Goal: Task Accomplishment & Management: Use online tool/utility

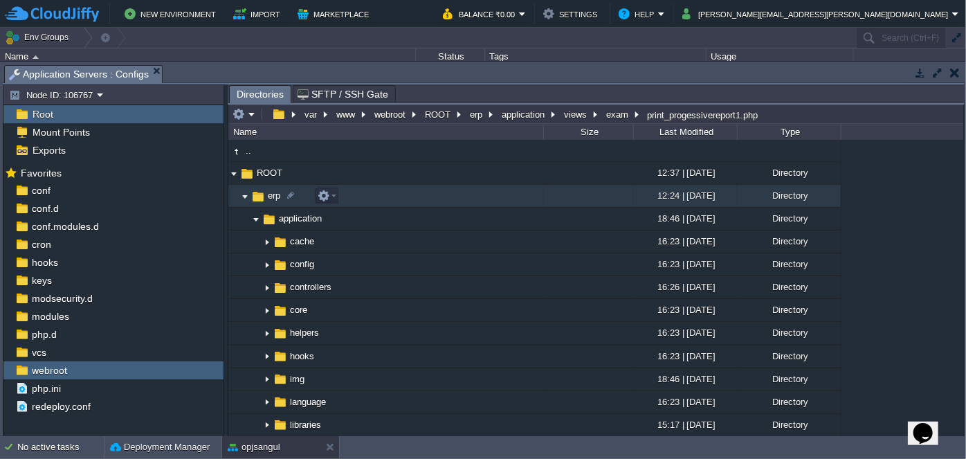
click at [241, 194] on img at bounding box center [244, 195] width 11 height 21
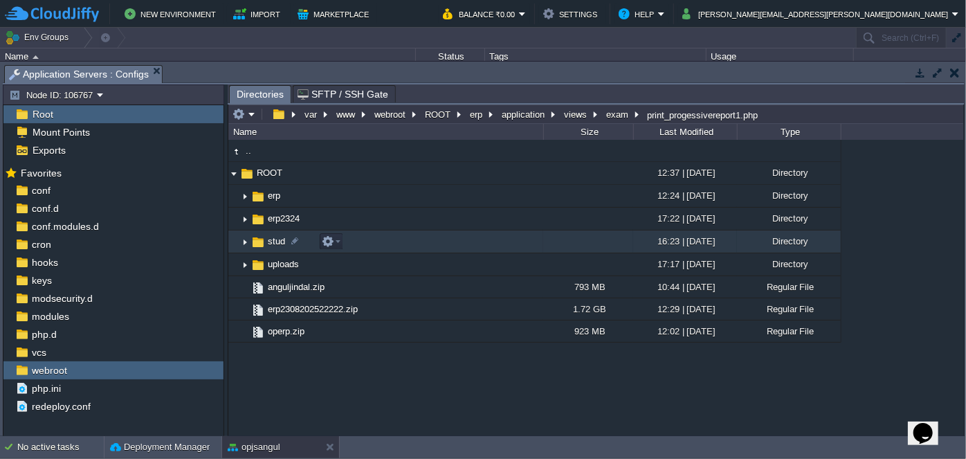
click at [243, 242] on img at bounding box center [244, 241] width 11 height 21
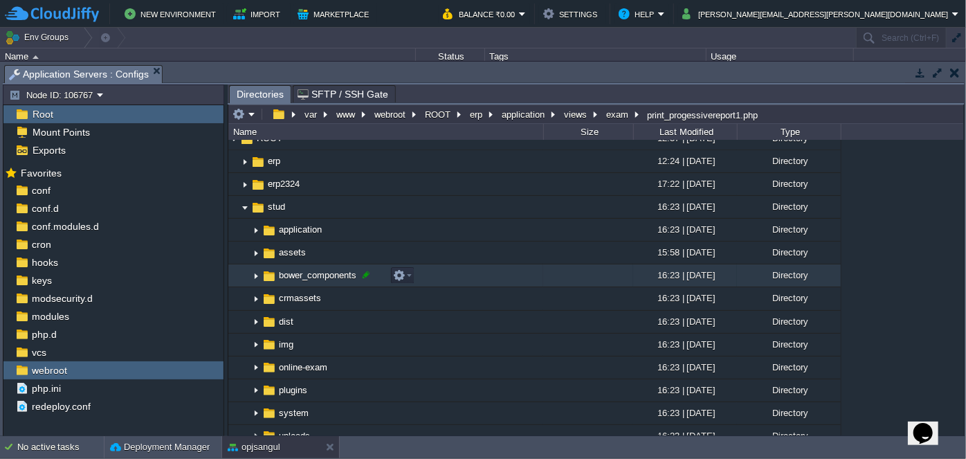
scroll to position [62, 0]
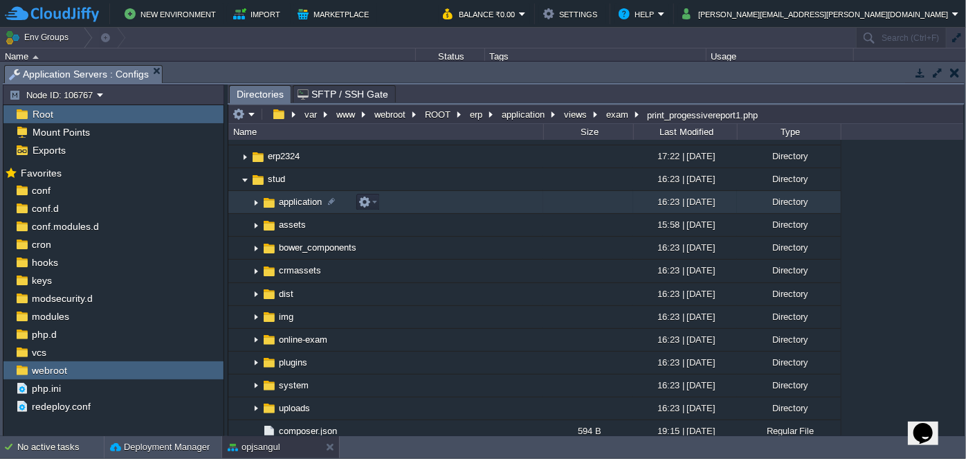
click at [257, 203] on img at bounding box center [256, 202] width 11 height 21
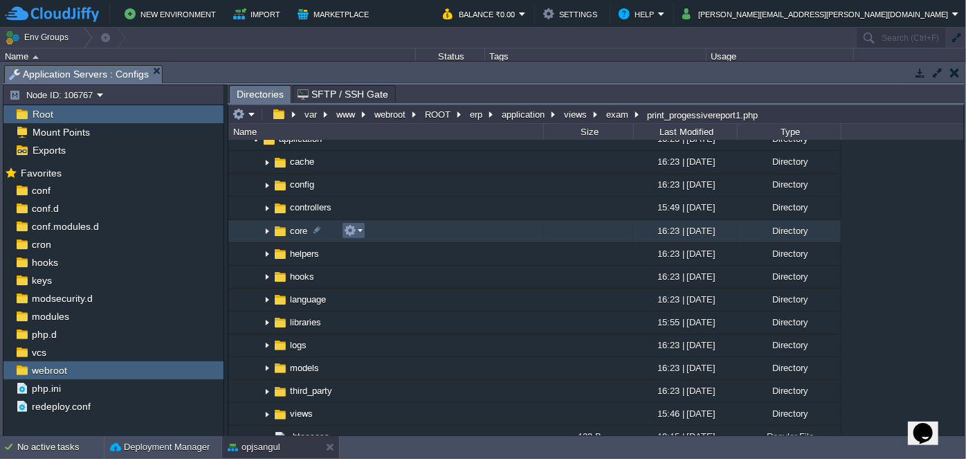
scroll to position [188, 0]
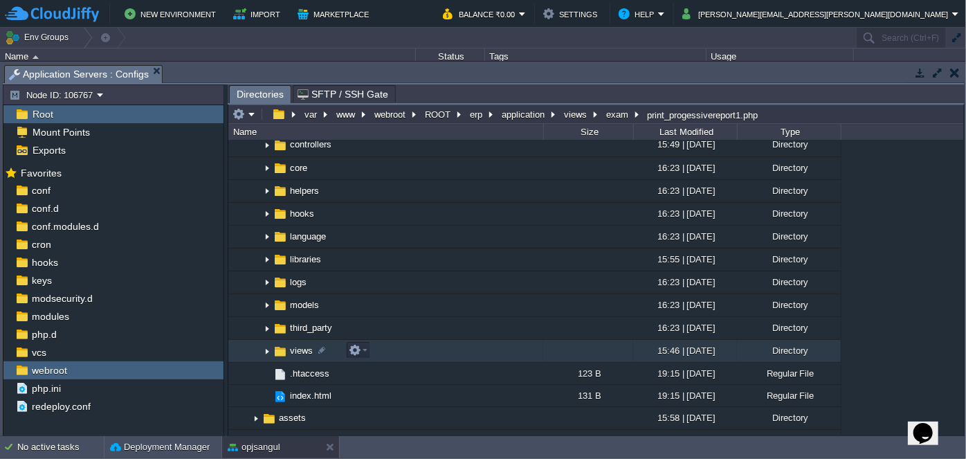
click at [267, 355] on img at bounding box center [267, 350] width 11 height 21
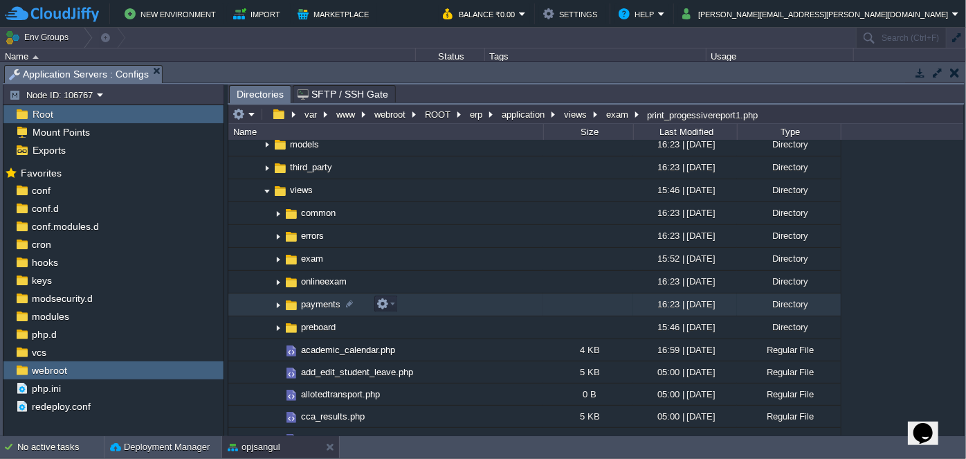
scroll to position [377, 0]
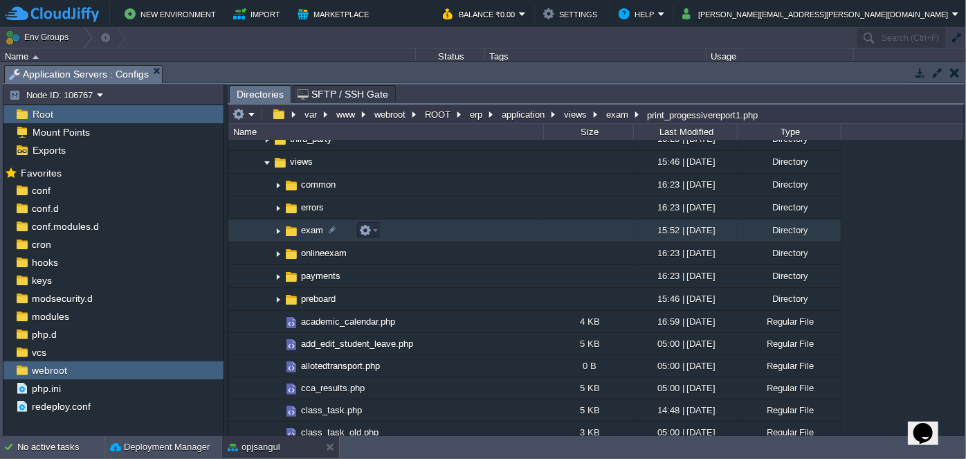
click at [277, 227] on img at bounding box center [278, 230] width 11 height 21
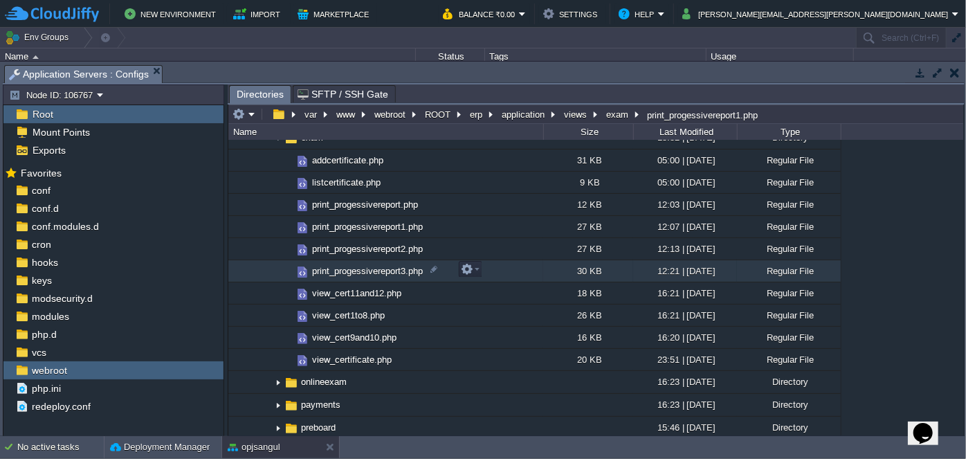
scroll to position [440, 0]
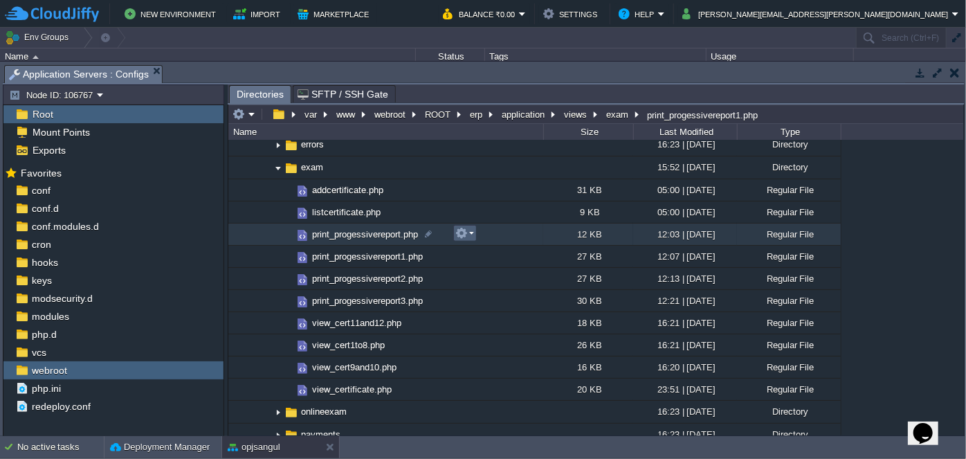
click at [469, 233] on em at bounding box center [464, 233] width 19 height 12
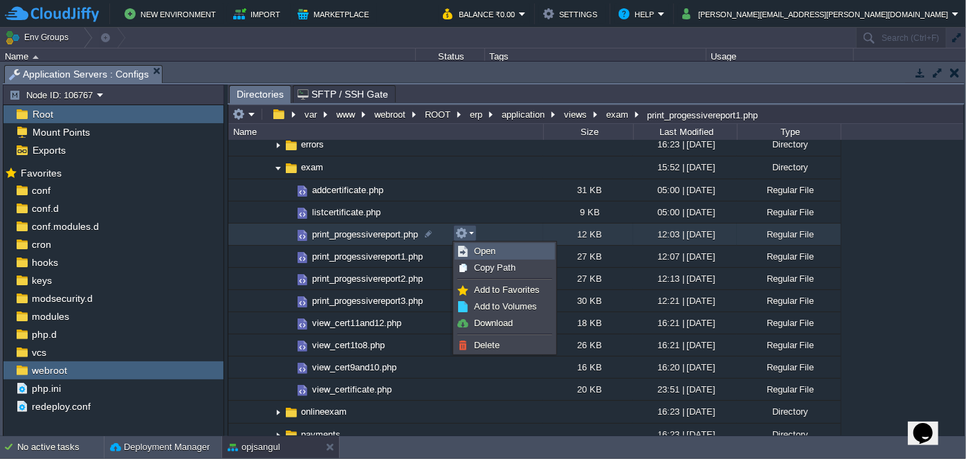
click at [493, 250] on span "Open" at bounding box center [484, 251] width 21 height 10
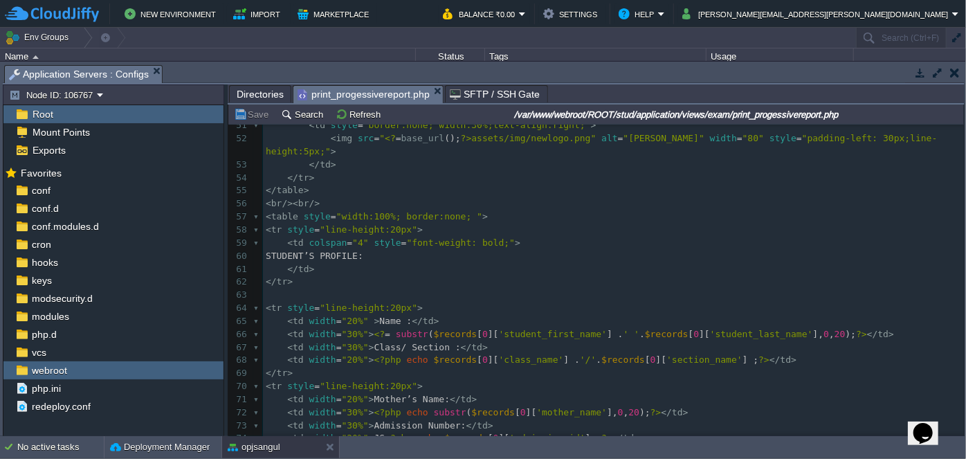
scroll to position [692, 0]
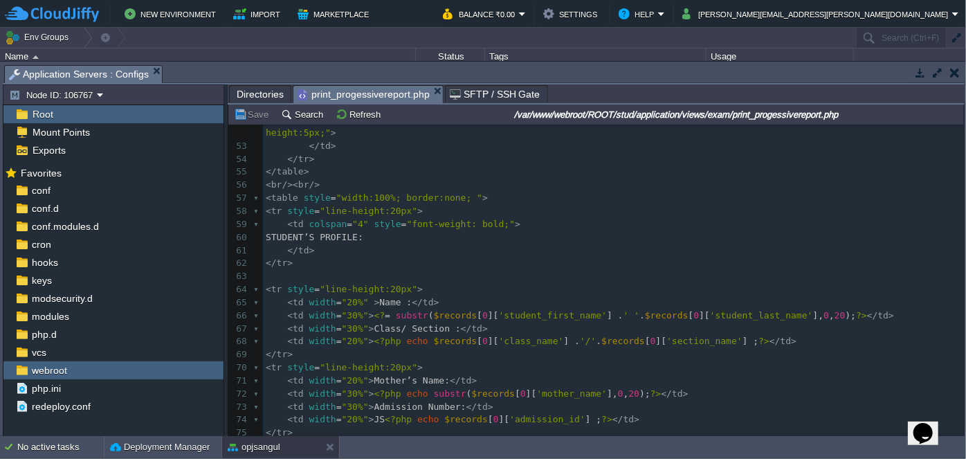
click at [325, 179] on pre "< br />< br />" at bounding box center [613, 185] width 701 height 13
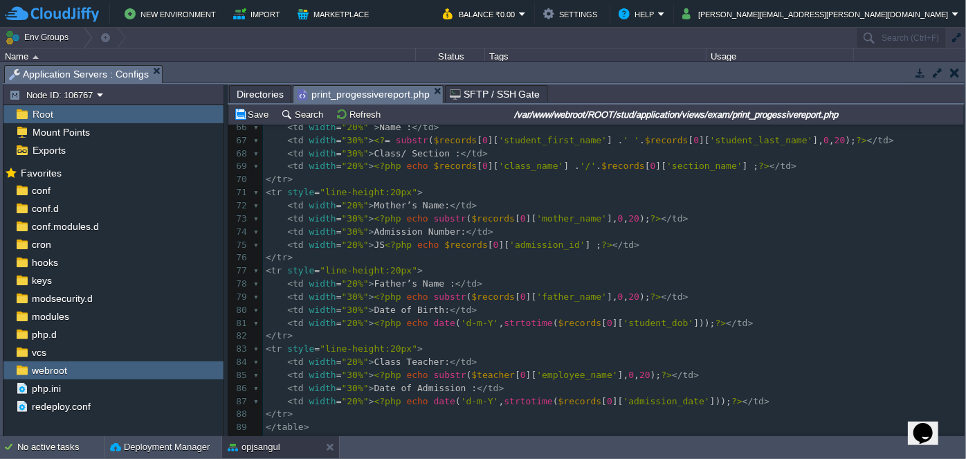
scroll to position [0, 0]
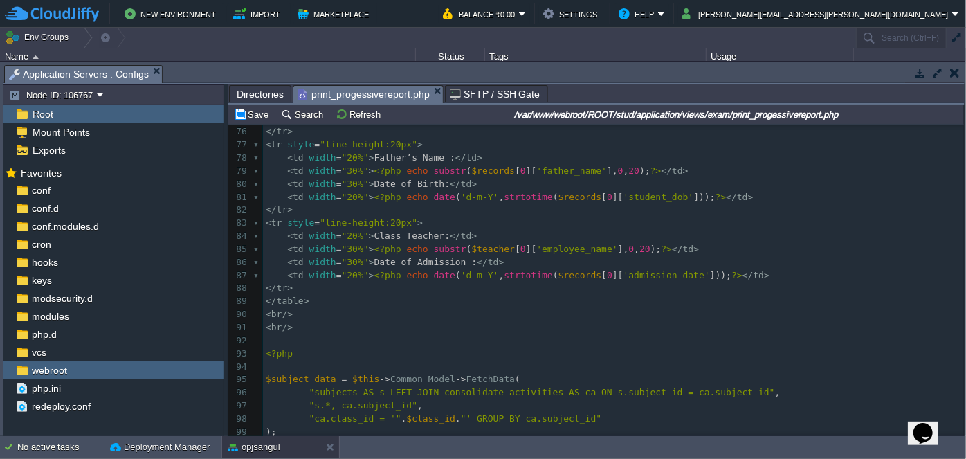
click at [317, 295] on pre "</ table >" at bounding box center [613, 301] width 701 height 13
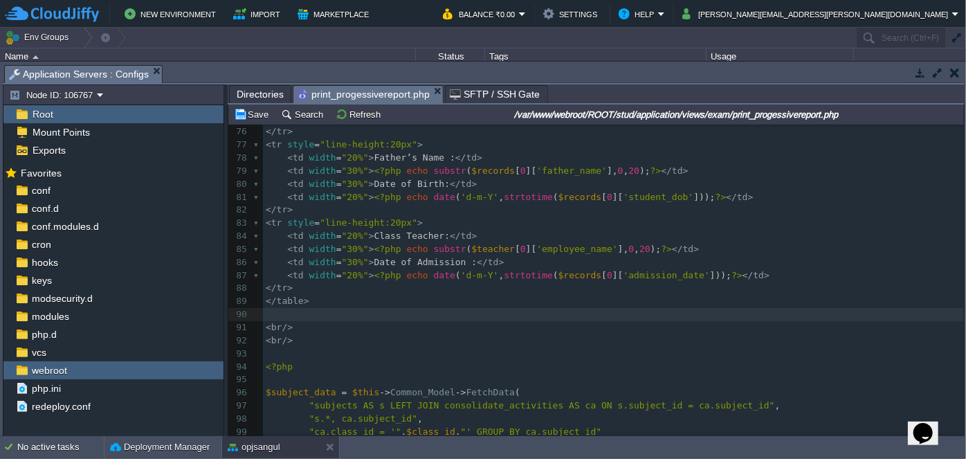
click at [270, 91] on span "Directories" at bounding box center [260, 94] width 47 height 17
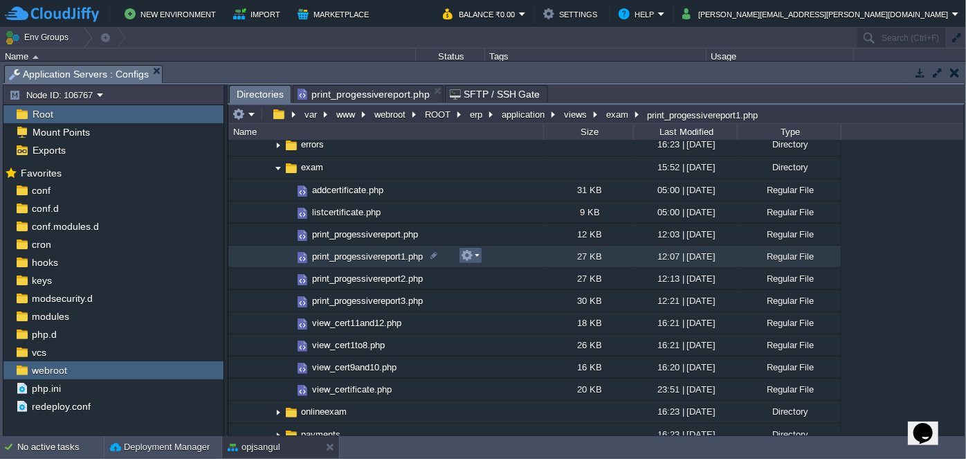
click at [476, 253] on em at bounding box center [470, 255] width 19 height 12
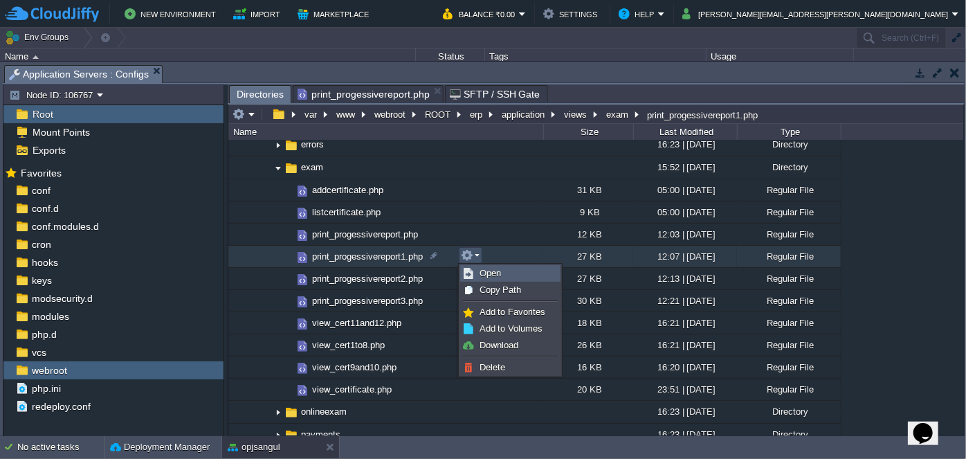
click at [482, 275] on span "Open" at bounding box center [490, 273] width 21 height 10
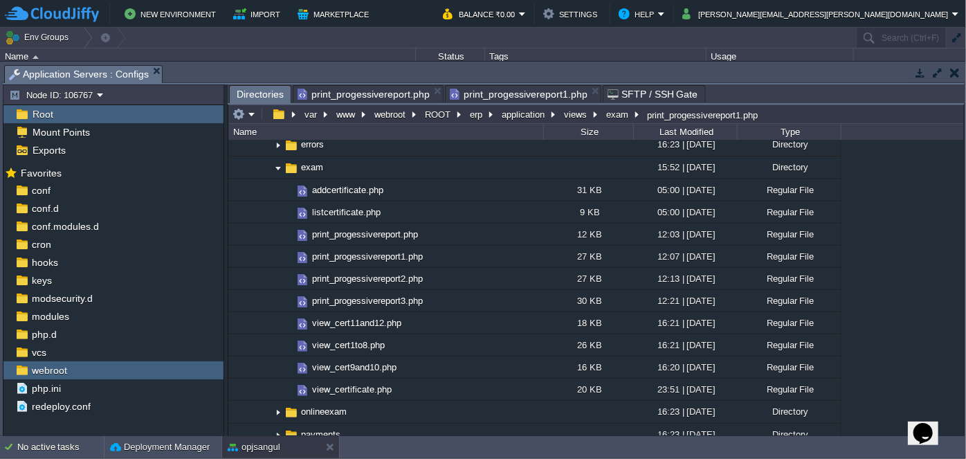
click at [260, 95] on span "Directories" at bounding box center [260, 94] width 47 height 17
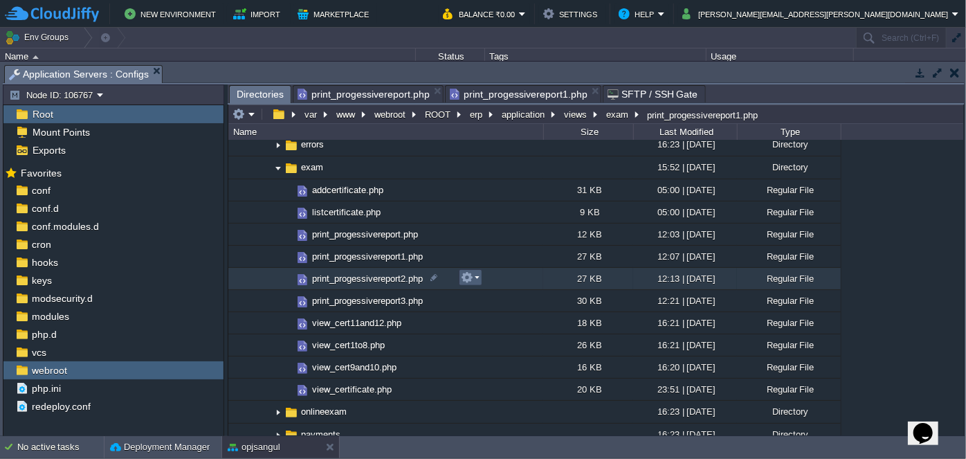
click at [475, 277] on em at bounding box center [470, 277] width 19 height 12
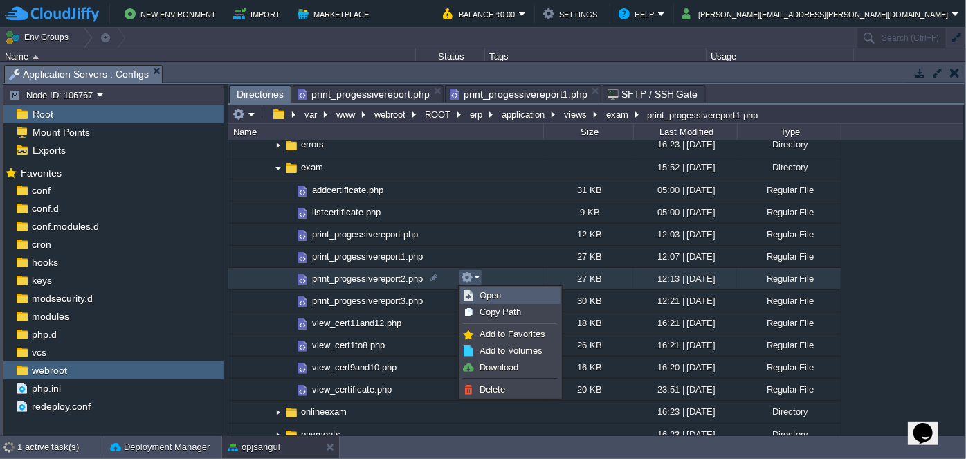
click at [478, 293] on link "Open" at bounding box center [510, 295] width 99 height 15
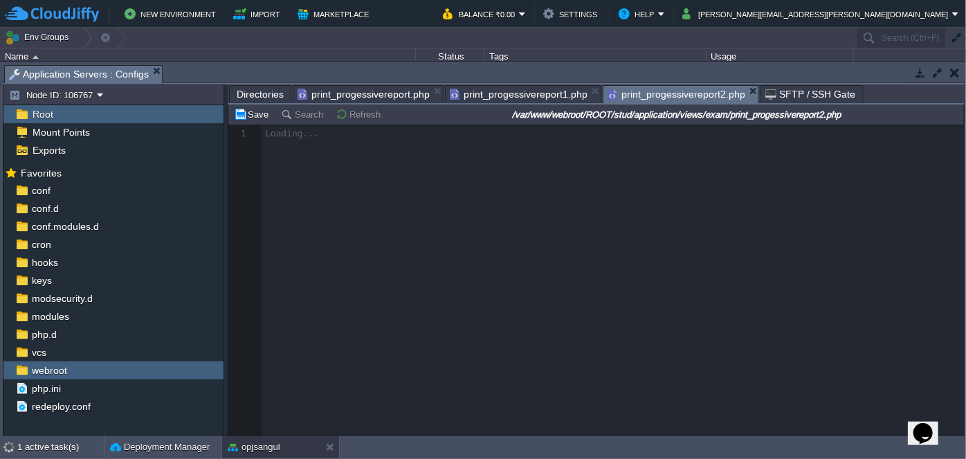
click at [264, 88] on span "Directories" at bounding box center [260, 94] width 47 height 17
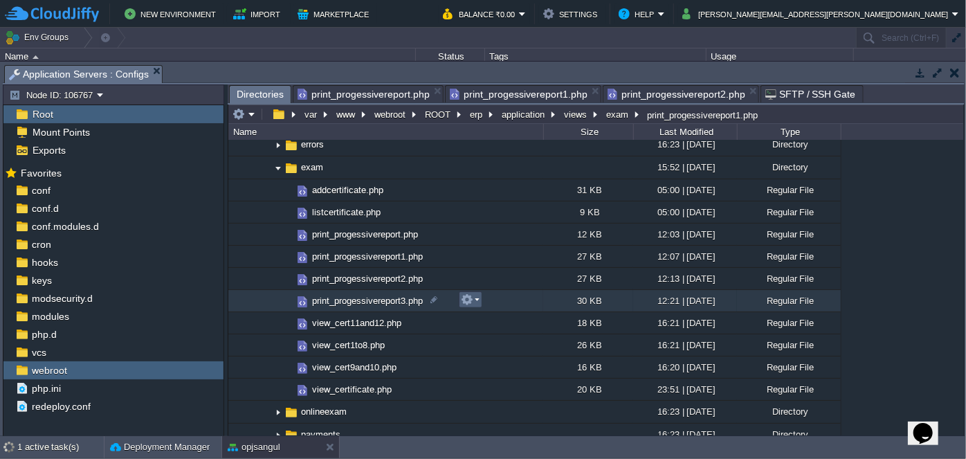
click at [476, 300] on em at bounding box center [470, 299] width 19 height 12
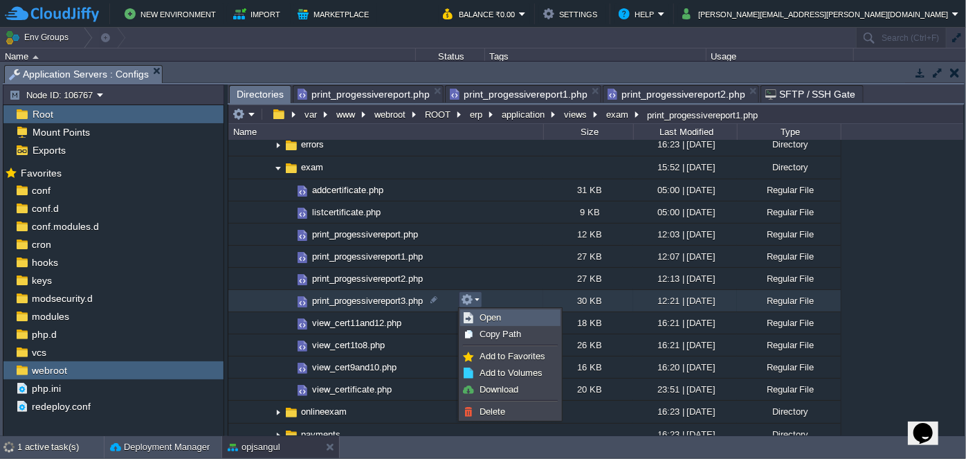
click at [486, 314] on span "Open" at bounding box center [490, 317] width 21 height 10
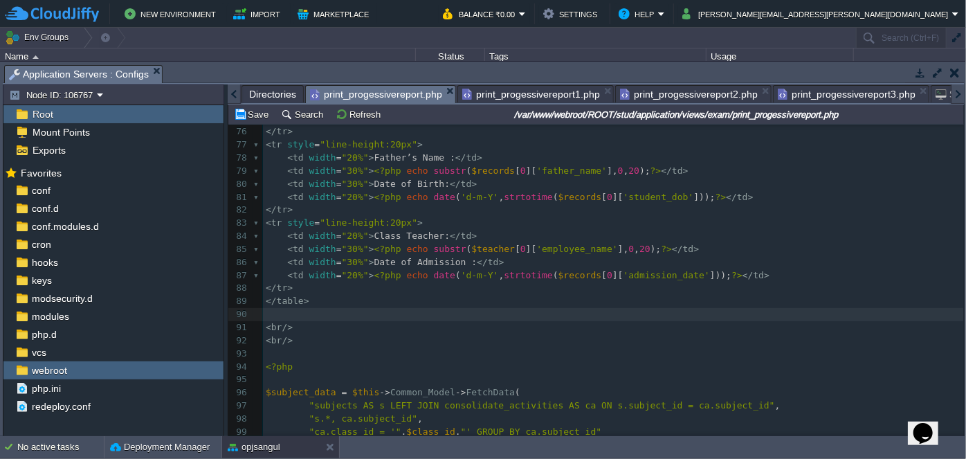
click at [361, 89] on span "print_progessivereport.php" at bounding box center [376, 94] width 132 height 17
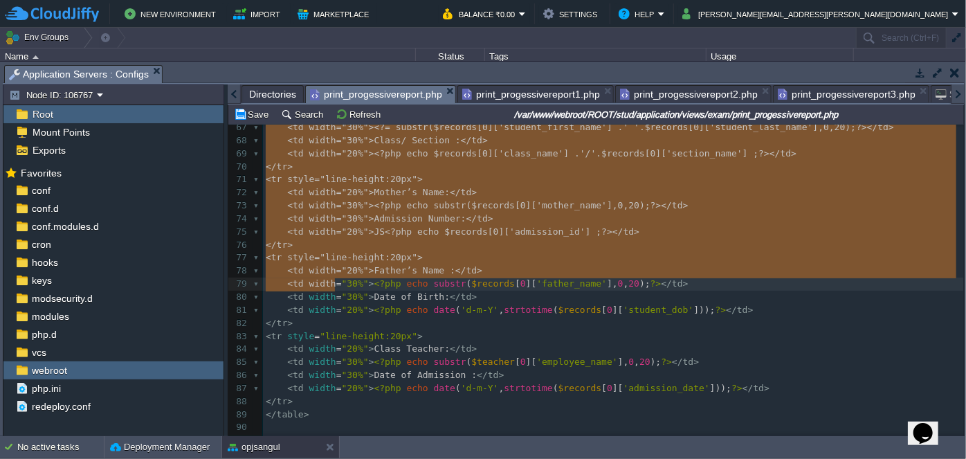
type textarea "-"
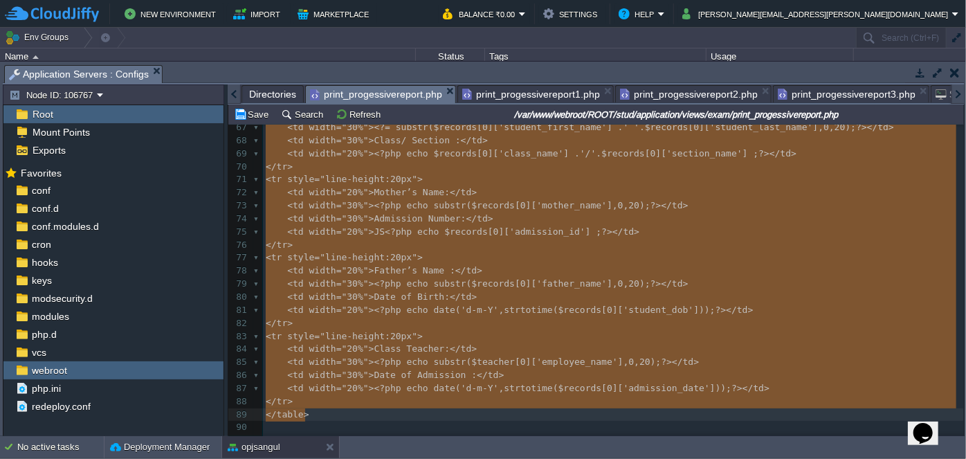
drag, startPoint x: 264, startPoint y: 197, endPoint x: 346, endPoint y: 412, distance: 229.6
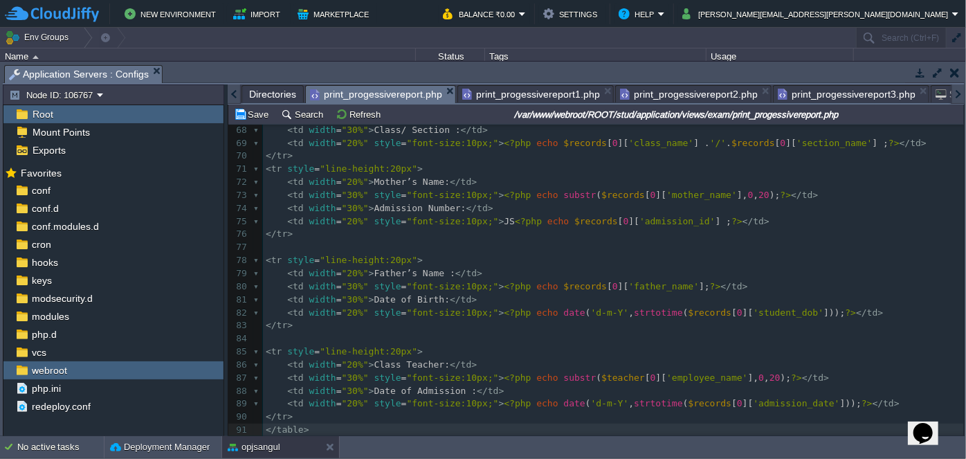
click at [533, 89] on span "print_progessivereport1.php" at bounding box center [531, 94] width 138 height 17
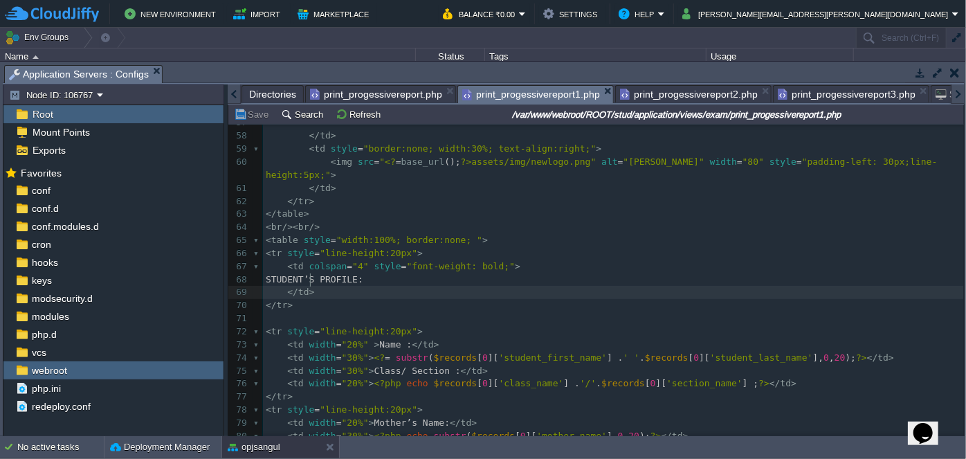
click at [460, 299] on pre "</ tr >" at bounding box center [613, 305] width 701 height 13
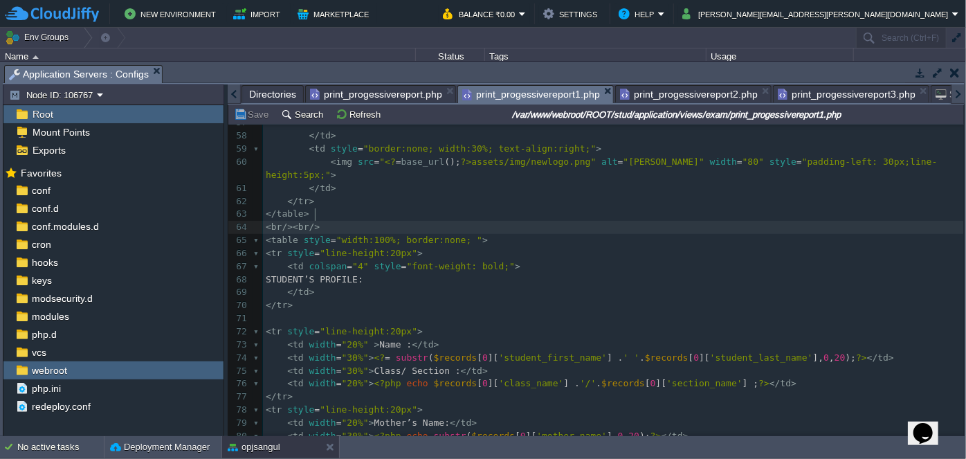
click at [332, 221] on pre "< br />< br />" at bounding box center [613, 227] width 701 height 13
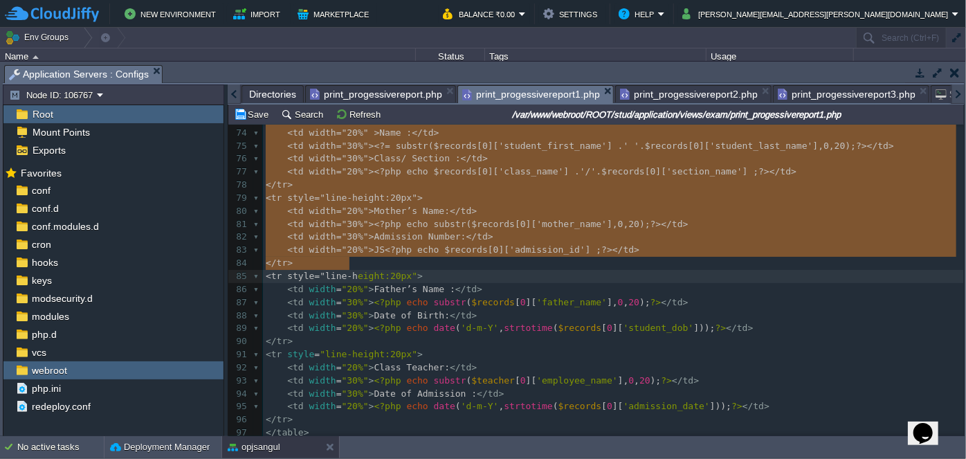
type textarea "-"
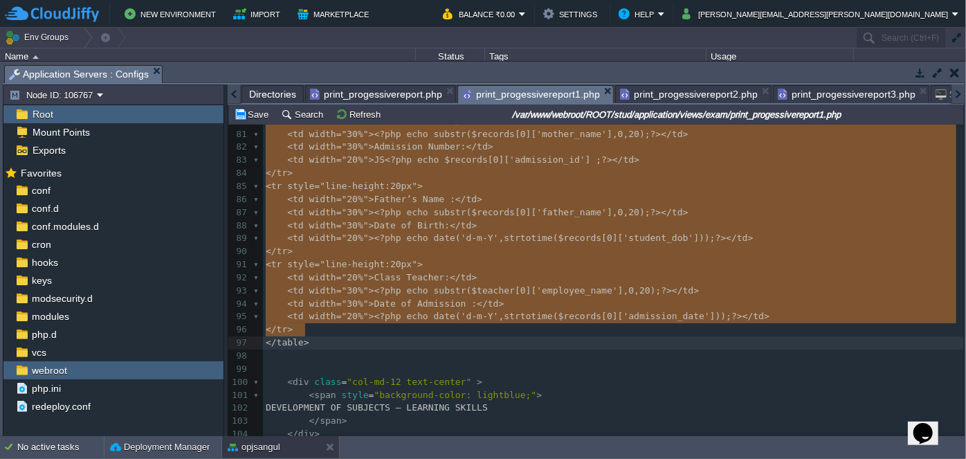
drag, startPoint x: 266, startPoint y: 177, endPoint x: 338, endPoint y: 328, distance: 167.5
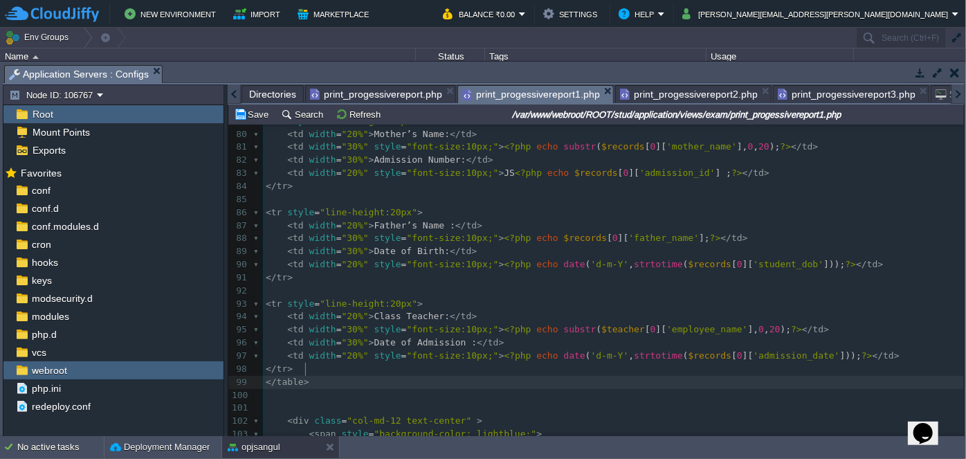
click at [682, 97] on span "print_progessivereport2.php" at bounding box center [689, 94] width 138 height 17
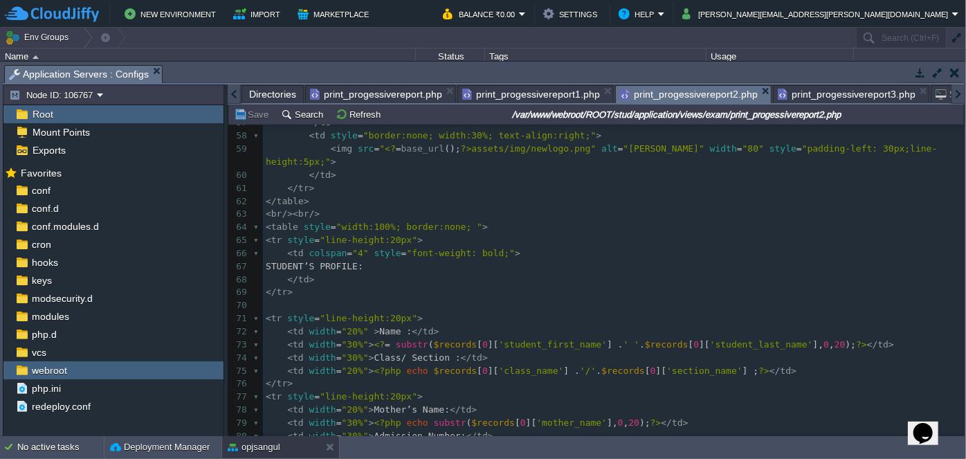
click at [338, 208] on pre "< br />< br />" at bounding box center [613, 214] width 701 height 13
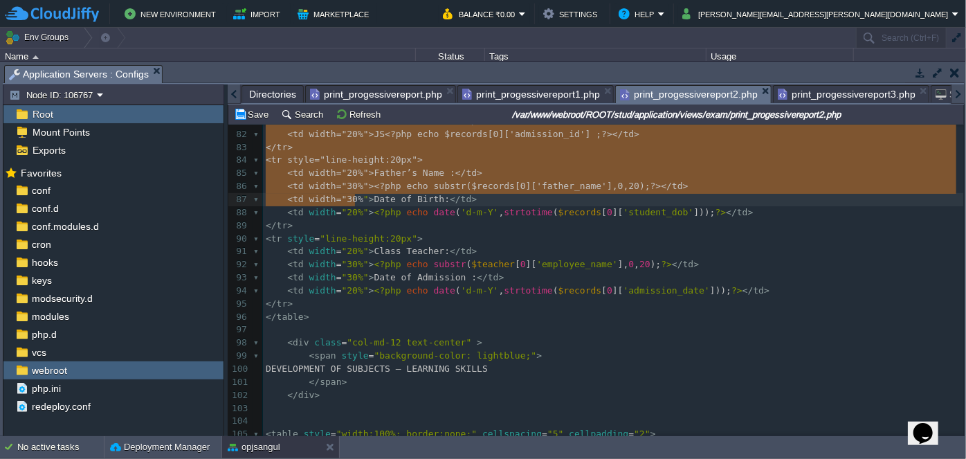
type textarea "-"
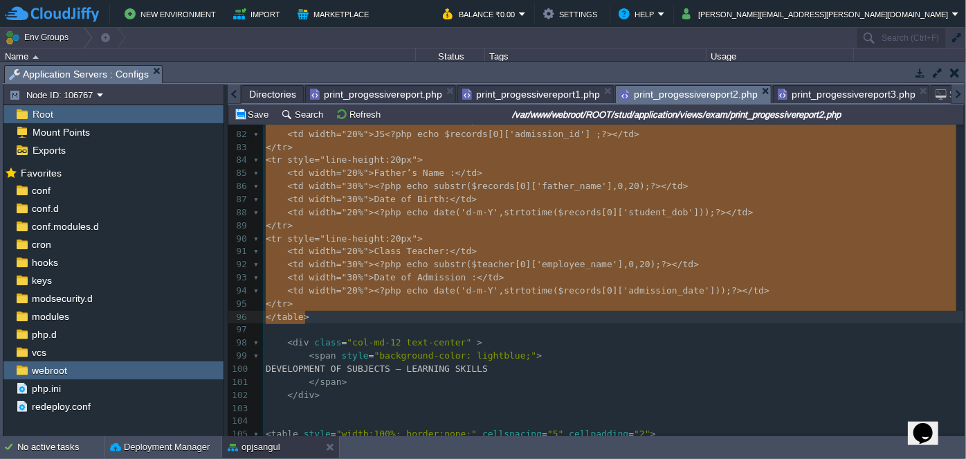
drag, startPoint x: 266, startPoint y: 161, endPoint x: 363, endPoint y: 322, distance: 187.9
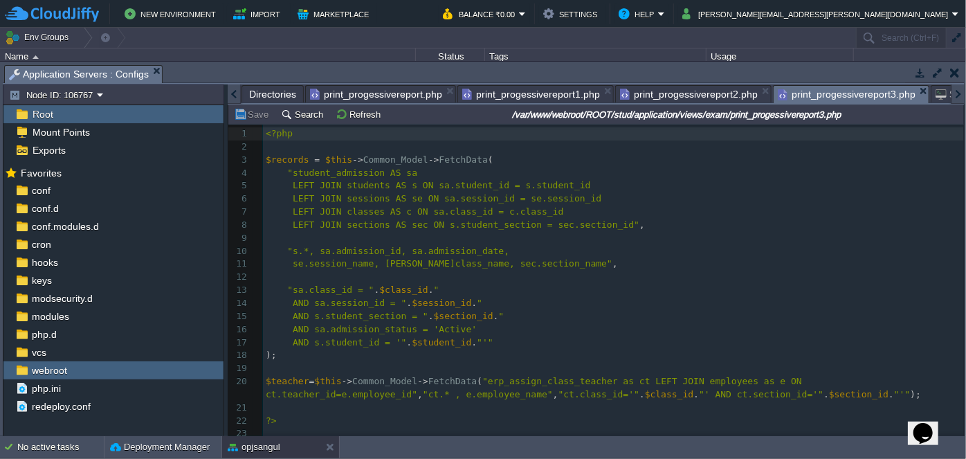
click at [821, 94] on span "print_progessivereport3.php" at bounding box center [847, 94] width 138 height 17
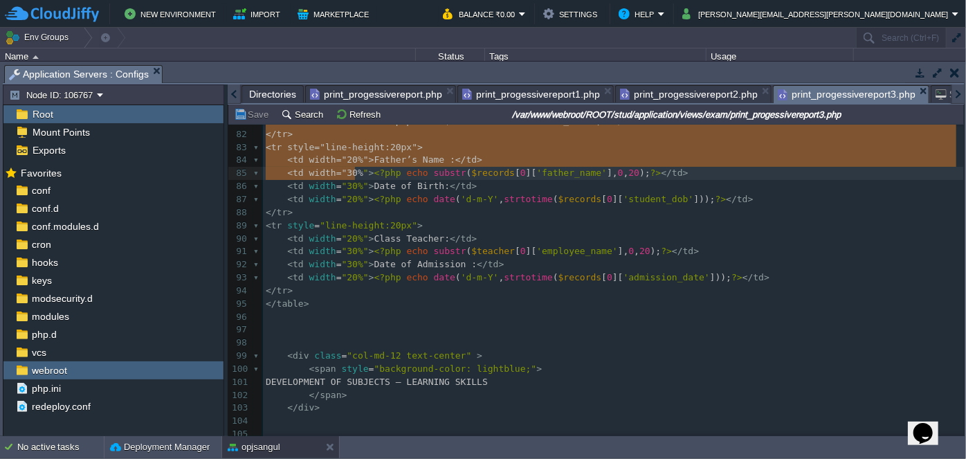
type textarea "-"
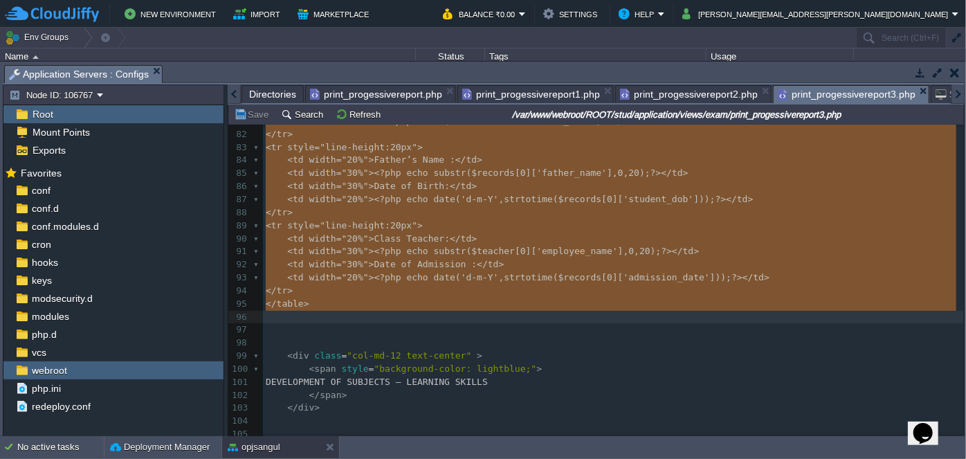
drag, startPoint x: 264, startPoint y: 200, endPoint x: 365, endPoint y: 318, distance: 155.6
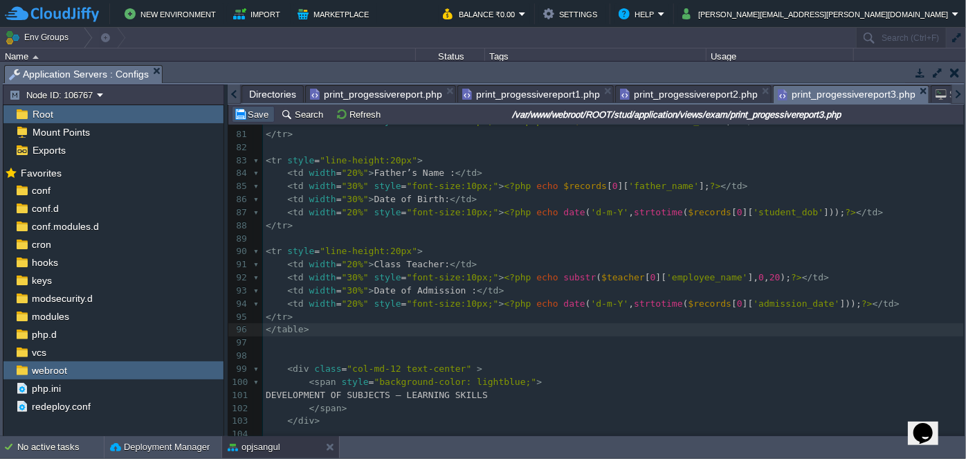
click at [248, 110] on button "Save" at bounding box center [253, 114] width 39 height 12
click at [664, 98] on span "print_progessivereport2.php" at bounding box center [689, 94] width 138 height 17
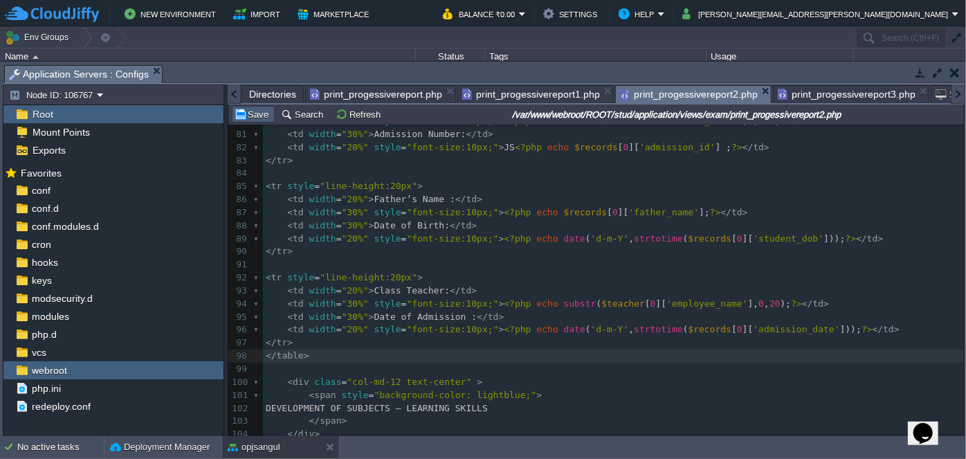
click at [251, 120] on td "Save" at bounding box center [253, 114] width 43 height 17
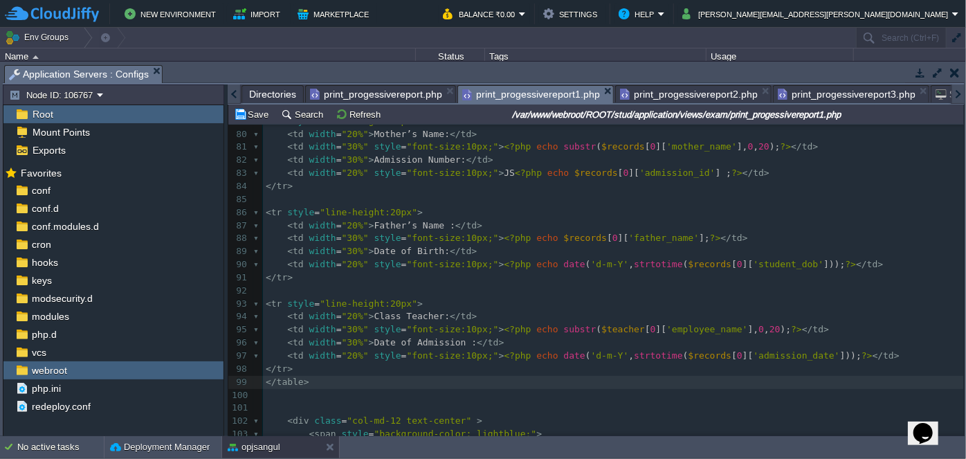
click at [534, 93] on span "print_progessivereport1.php" at bounding box center [531, 94] width 138 height 17
click at [252, 118] on button "Save" at bounding box center [253, 114] width 39 height 12
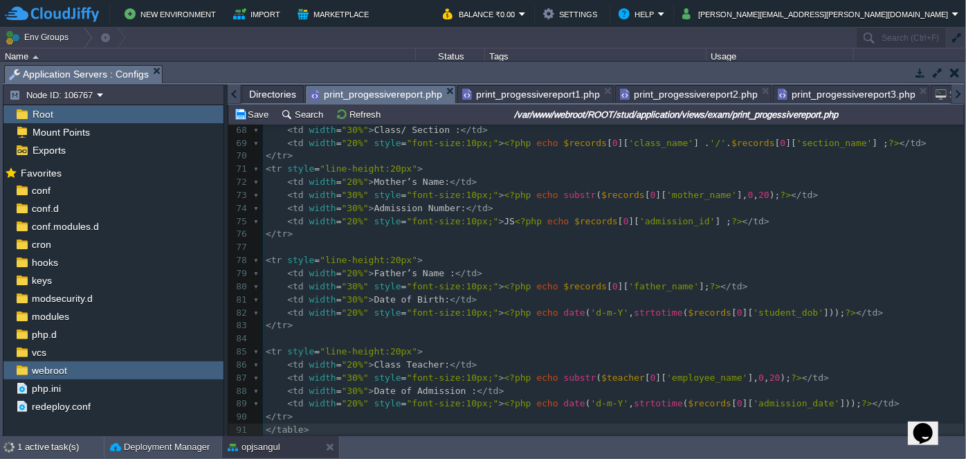
click at [389, 91] on span "print_progessivereport.php" at bounding box center [376, 94] width 132 height 17
click at [262, 122] on div "Save Search Refresh /var/www/webroot/ROOT/stud/application/views/exam/print_pro…" at bounding box center [596, 115] width 736 height 20
click at [257, 118] on button "Save" at bounding box center [253, 114] width 39 height 12
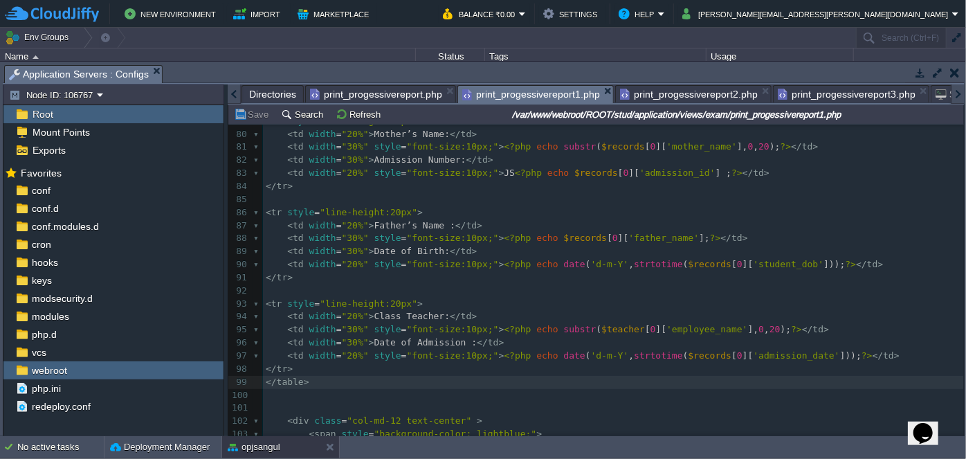
click at [496, 89] on span "print_progessivereport1.php" at bounding box center [531, 94] width 138 height 17
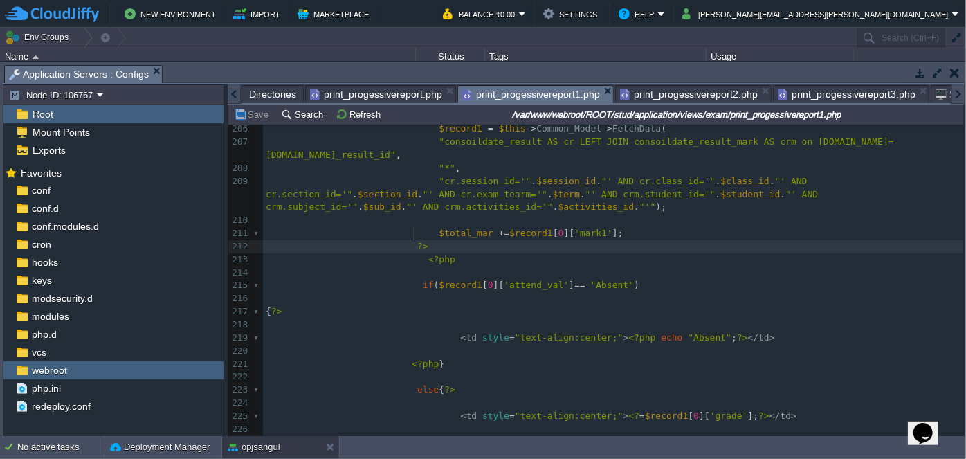
click at [442, 240] on pre "?>" at bounding box center [613, 246] width 701 height 13
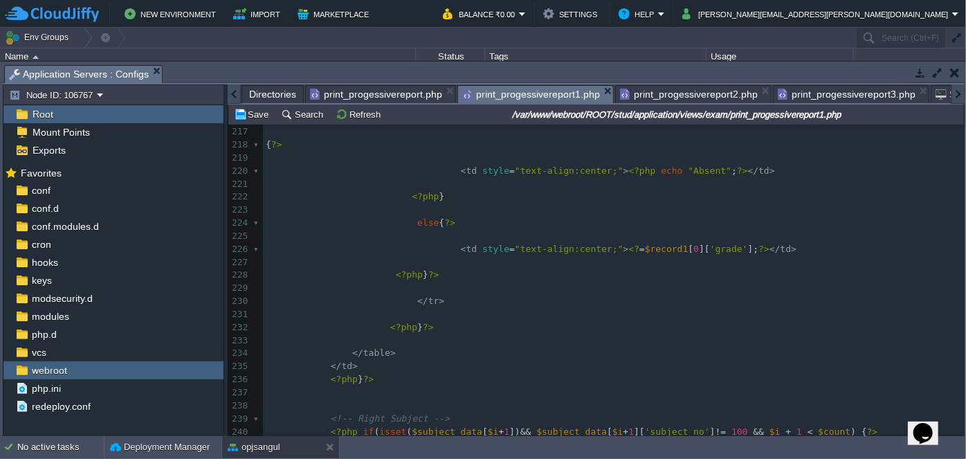
scroll to position [2831, 0]
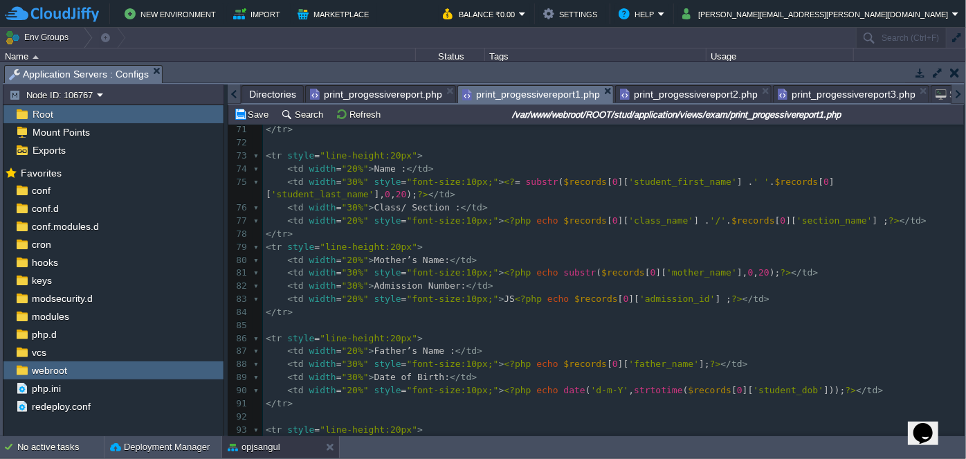
click at [699, 98] on span "print_progessivereport2.php" at bounding box center [689, 94] width 138 height 17
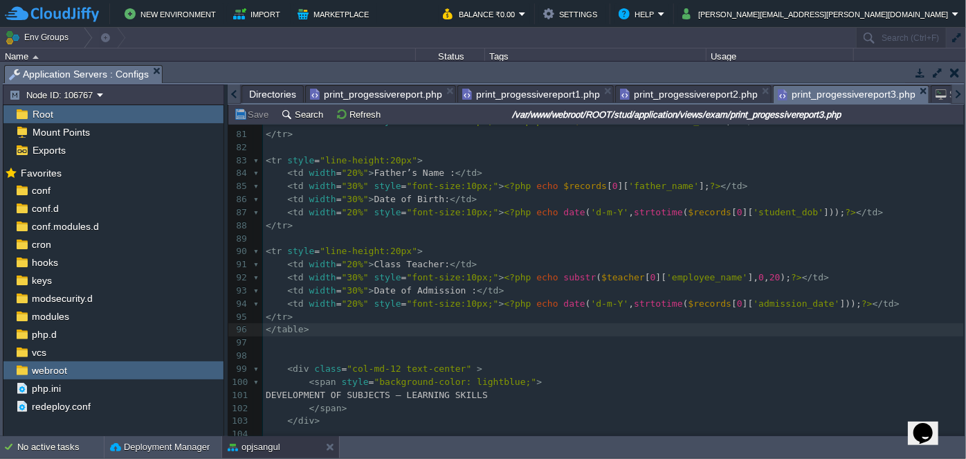
click at [824, 90] on span "print_progessivereport3.php" at bounding box center [847, 94] width 138 height 17
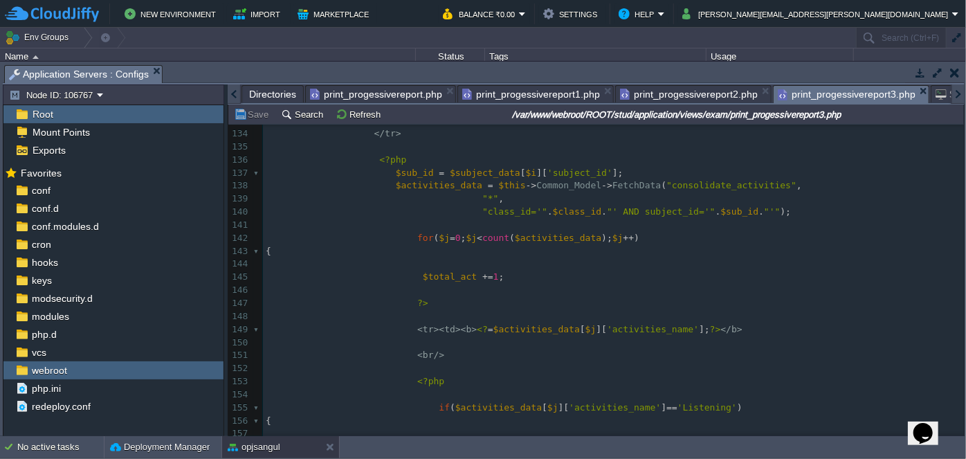
click at [373, 96] on span "print_progessivereport.php" at bounding box center [376, 94] width 132 height 17
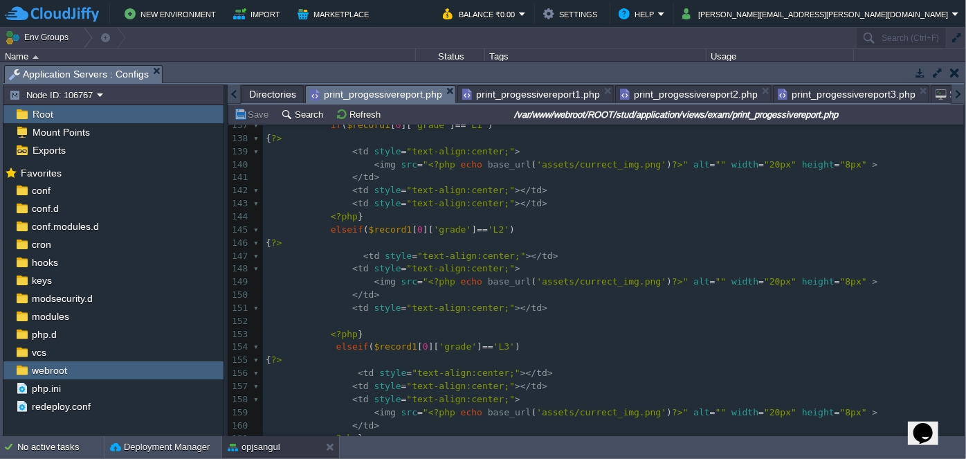
click at [502, 95] on span "print_progessivereport1.php" at bounding box center [531, 94] width 138 height 17
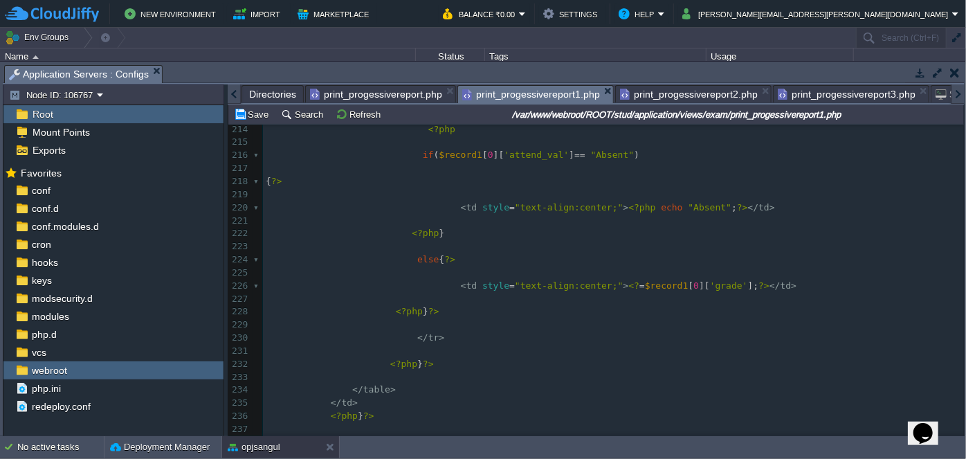
scroll to position [2832, 0]
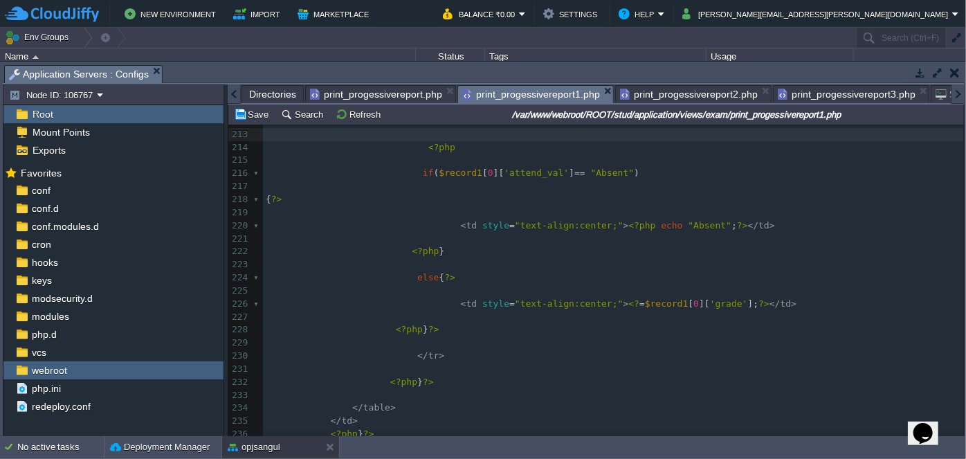
click at [538, 323] on pre "<?php } ?>" at bounding box center [613, 329] width 701 height 13
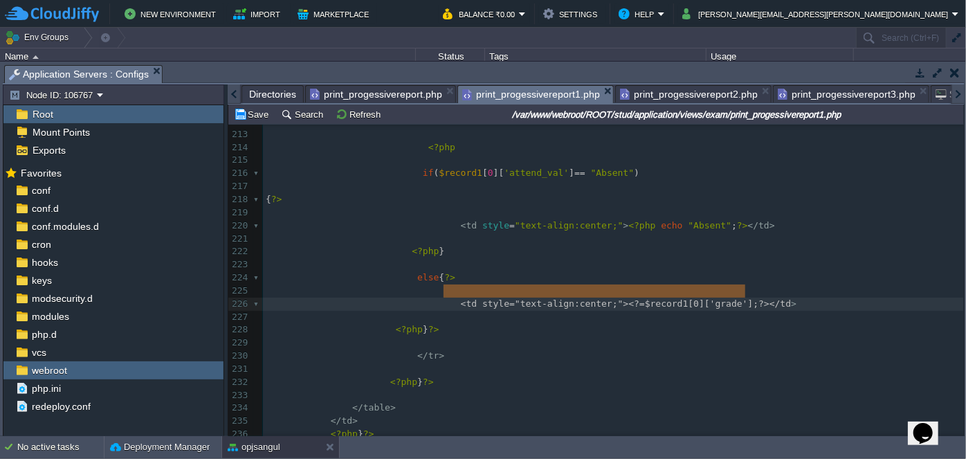
type textarea "<td style="text-align:center;"><?=$record1[0]['grade'];?></td>"
drag, startPoint x: 444, startPoint y: 288, endPoint x: 748, endPoint y: 293, distance: 303.9
paste textarea
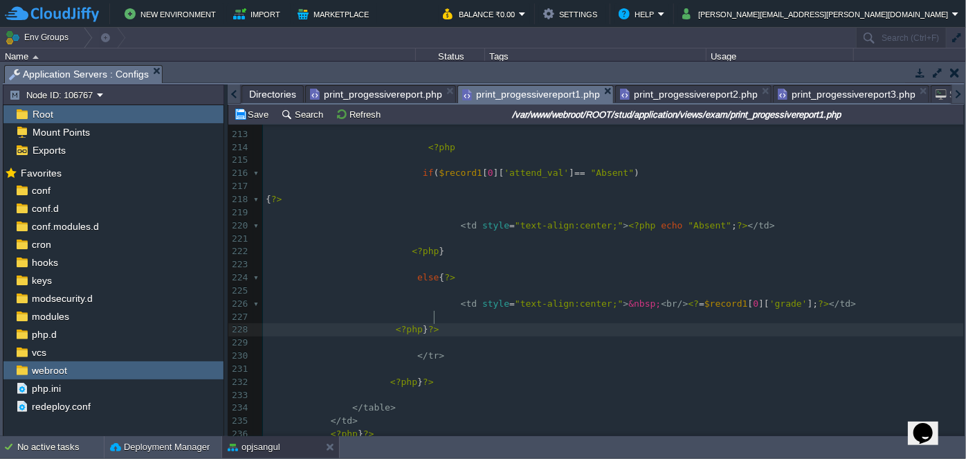
click at [534, 323] on pre "<?php } ?>" at bounding box center [613, 329] width 701 height 13
click at [662, 94] on span "print_progessivereport2.php" at bounding box center [689, 94] width 138 height 17
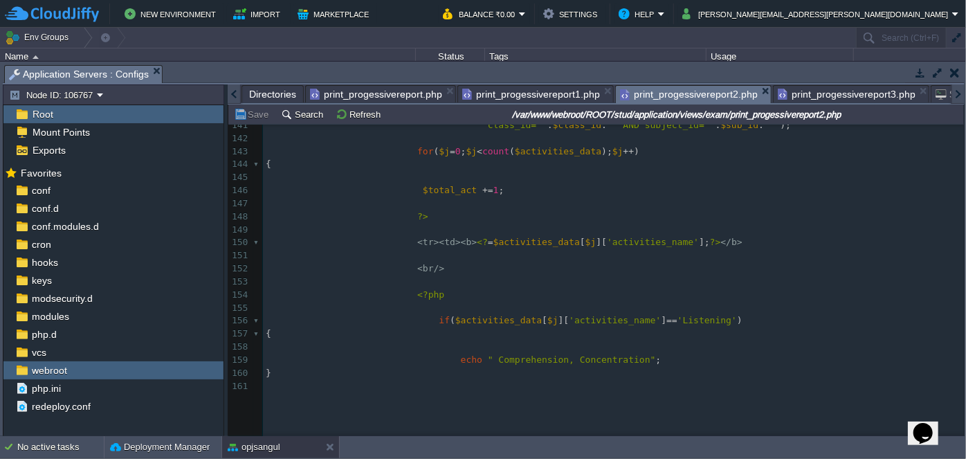
scroll to position [2013, 0]
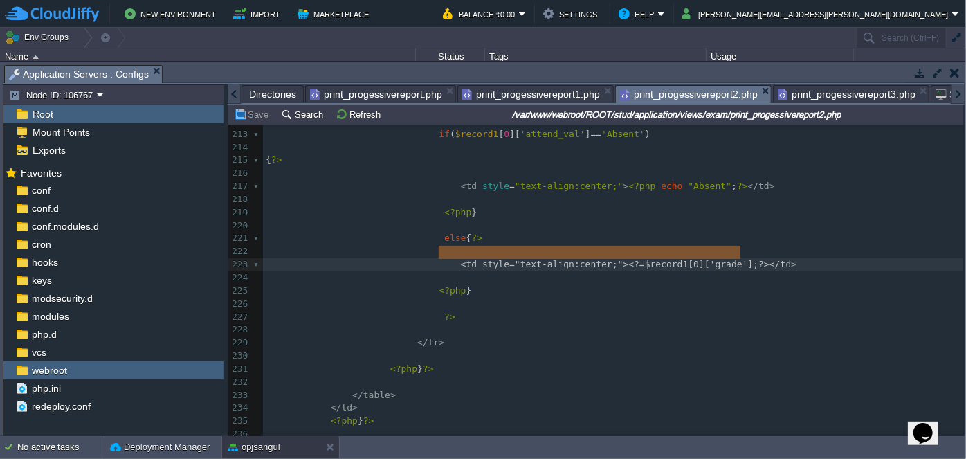
type textarea "<td style="text-align:center;"><?=$record1[0]['grade'];?></td>"
drag, startPoint x: 441, startPoint y: 249, endPoint x: 755, endPoint y: 249, distance: 314.2
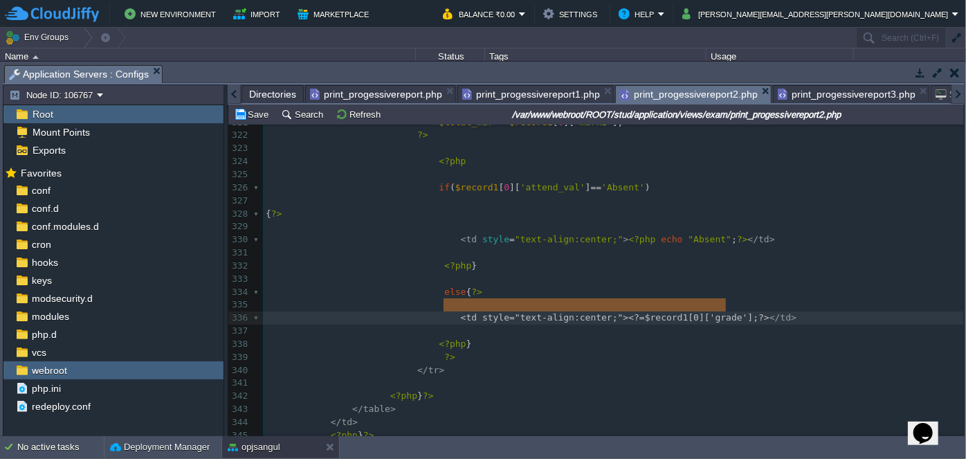
type textarea "<td style="text-align:center;"><?=$record1[0]['grade'];?></td>"
drag, startPoint x: 444, startPoint y: 302, endPoint x: 756, endPoint y: 308, distance: 312.2
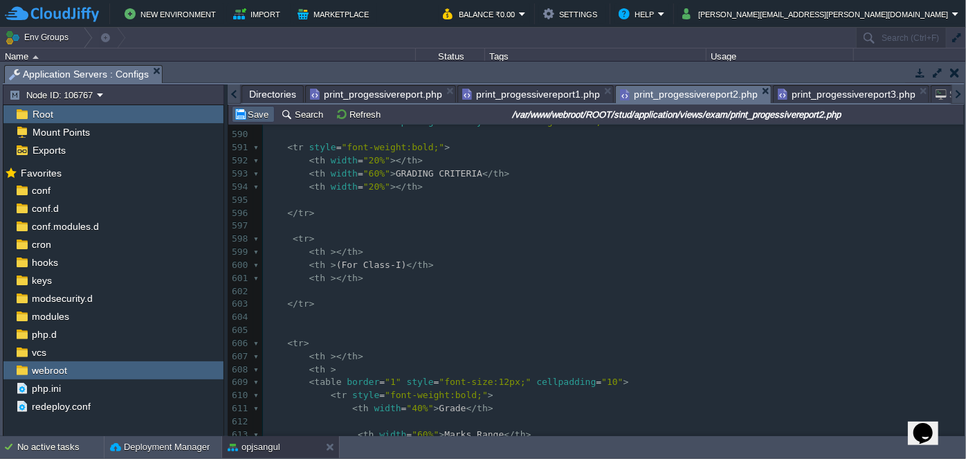
click at [239, 120] on button "Save" at bounding box center [253, 114] width 39 height 12
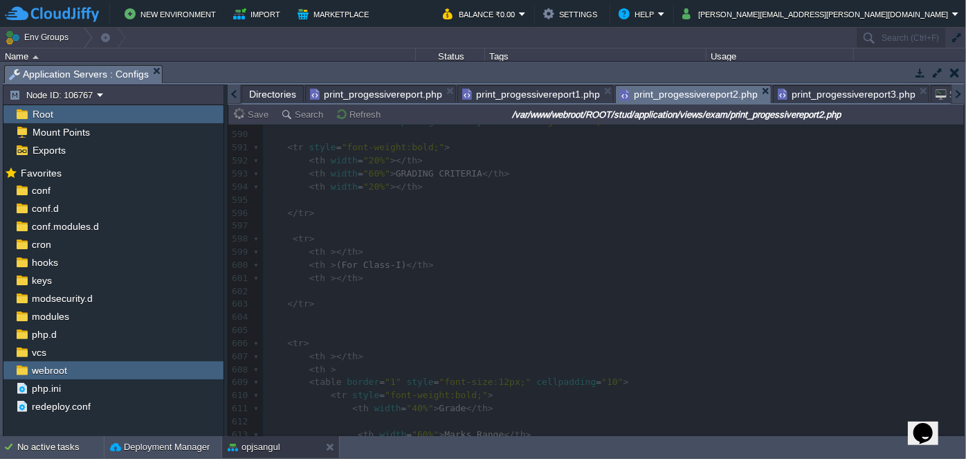
click at [817, 91] on span "print_progessivereport3.php" at bounding box center [847, 94] width 138 height 17
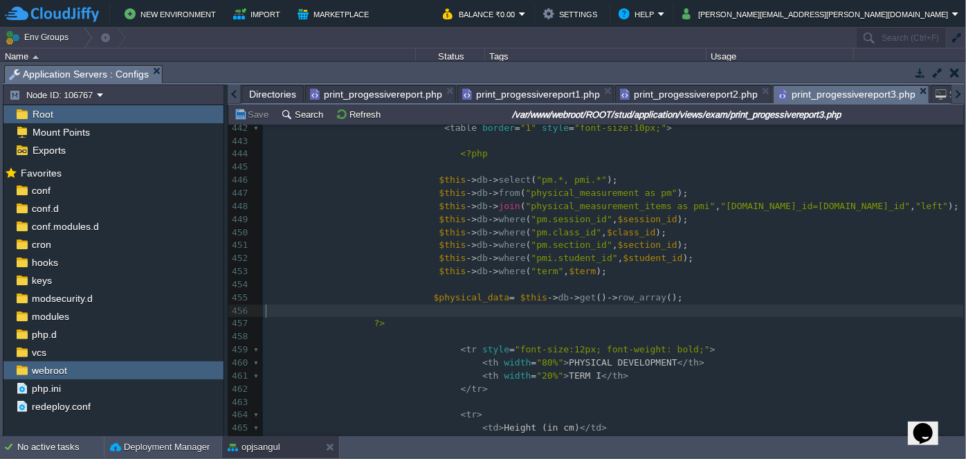
click at [739, 317] on pre "?>" at bounding box center [613, 323] width 701 height 13
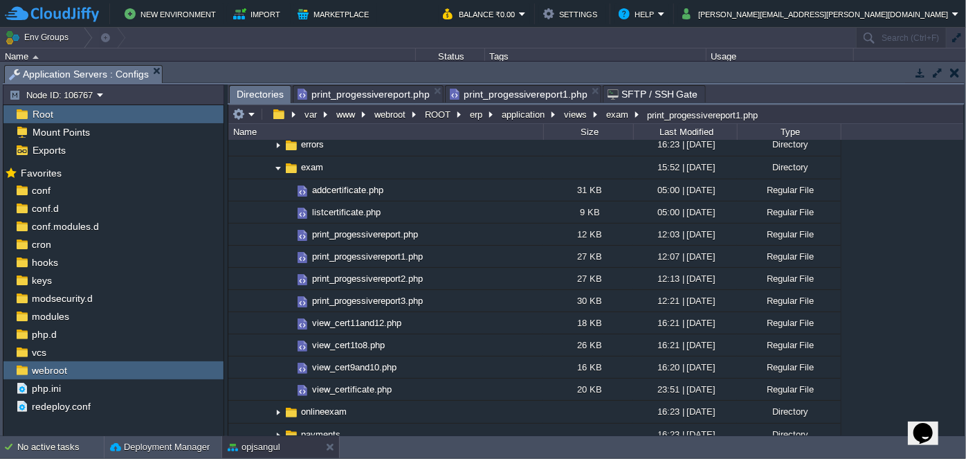
click at [586, 91] on body "New Environment Import Marketplace Bonus ₹0.00 Upgrade Account Balance ₹0.00 Se…" at bounding box center [483, 229] width 966 height 459
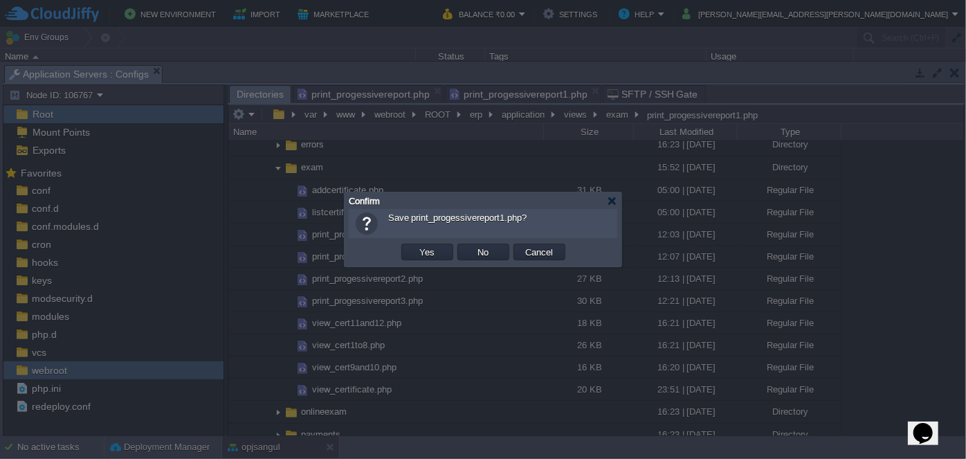
click at [617, 188] on div at bounding box center [483, 229] width 966 height 459
click at [610, 203] on div at bounding box center [612, 201] width 10 height 10
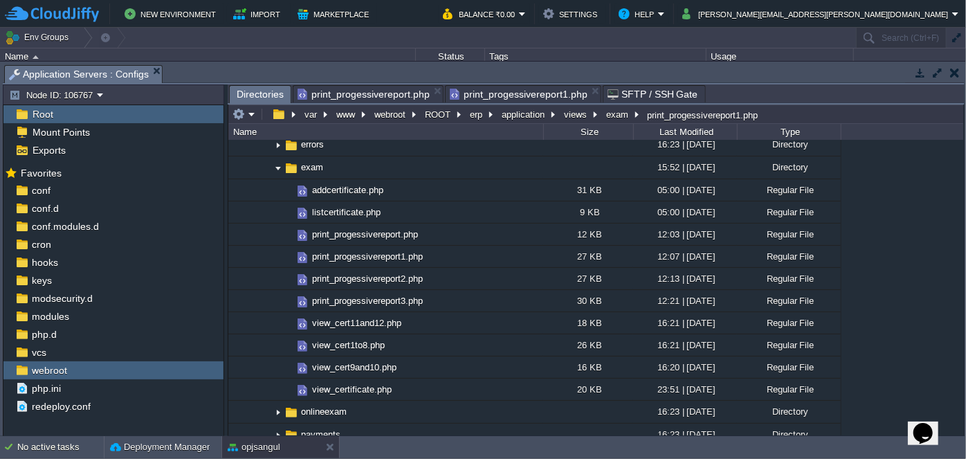
click at [544, 95] on span "print_progessivereport1.php" at bounding box center [519, 94] width 138 height 17
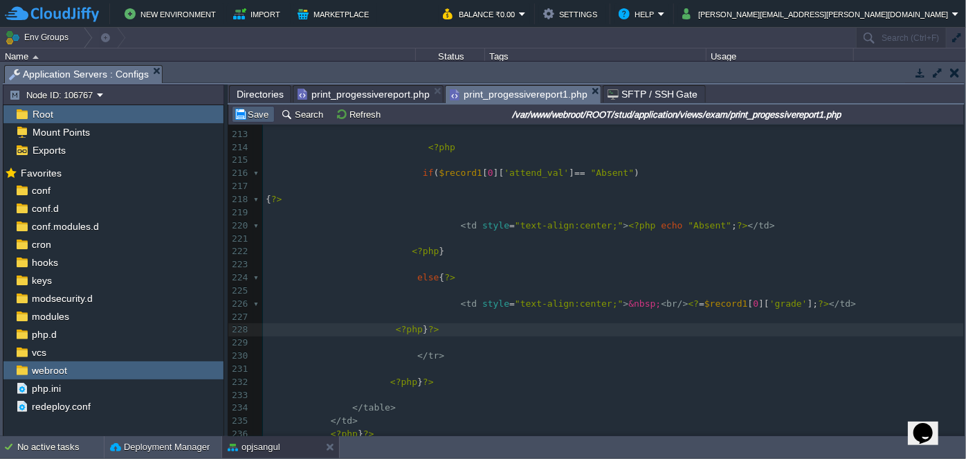
click at [263, 118] on button "Save" at bounding box center [253, 114] width 39 height 12
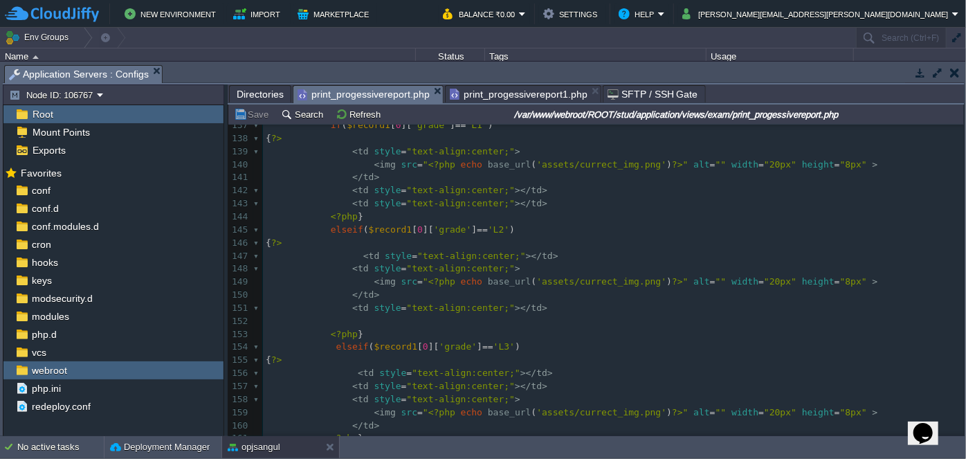
click at [366, 93] on span "print_progessivereport.php" at bounding box center [364, 94] width 132 height 17
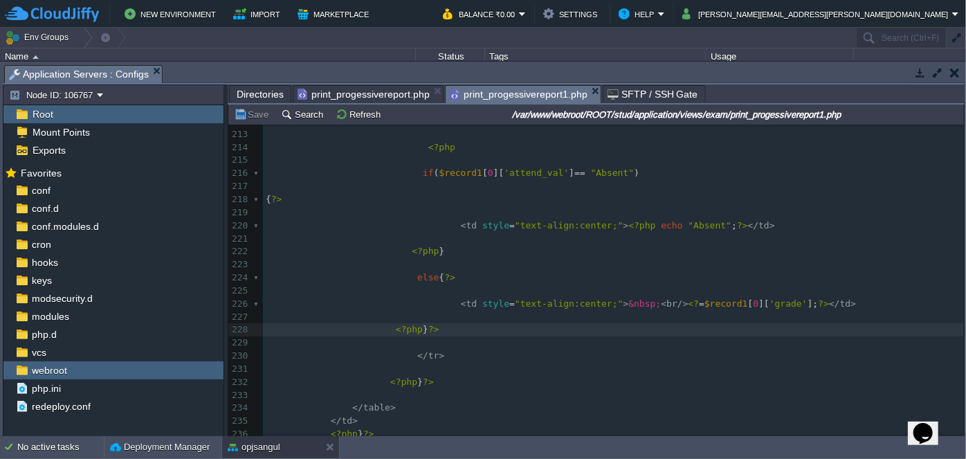
click at [487, 89] on span "print_progessivereport1.php" at bounding box center [519, 94] width 138 height 17
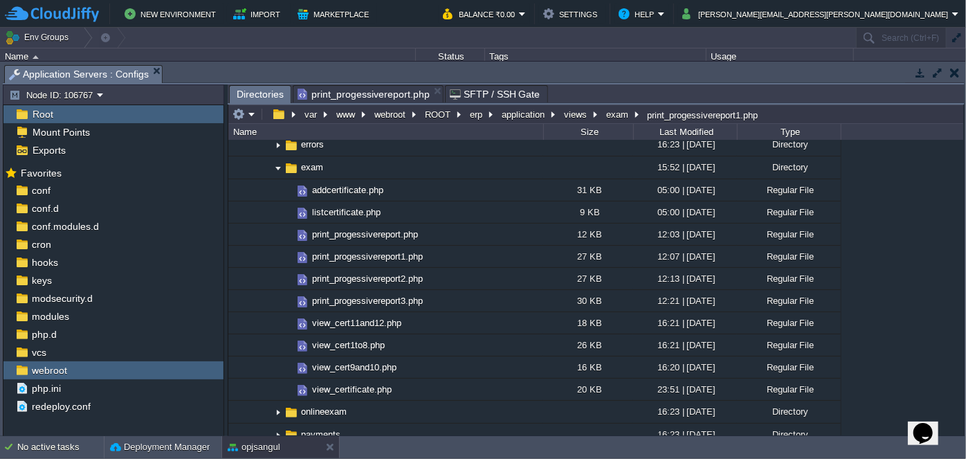
click at [399, 91] on span "print_progessivereport.php" at bounding box center [364, 94] width 132 height 17
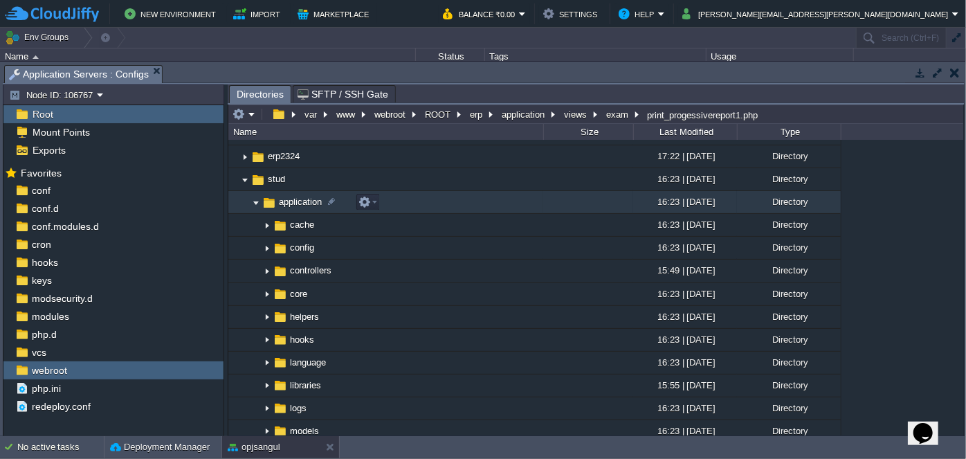
scroll to position [0, 0]
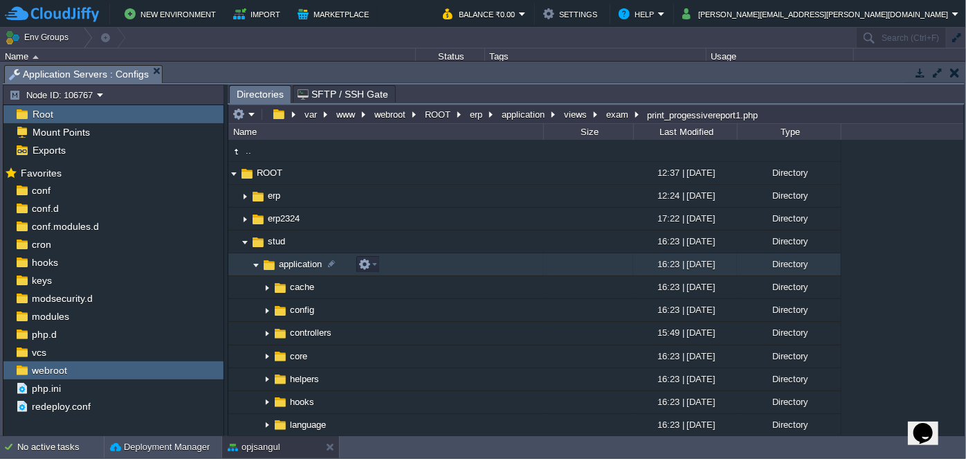
click at [252, 266] on img at bounding box center [256, 264] width 11 height 21
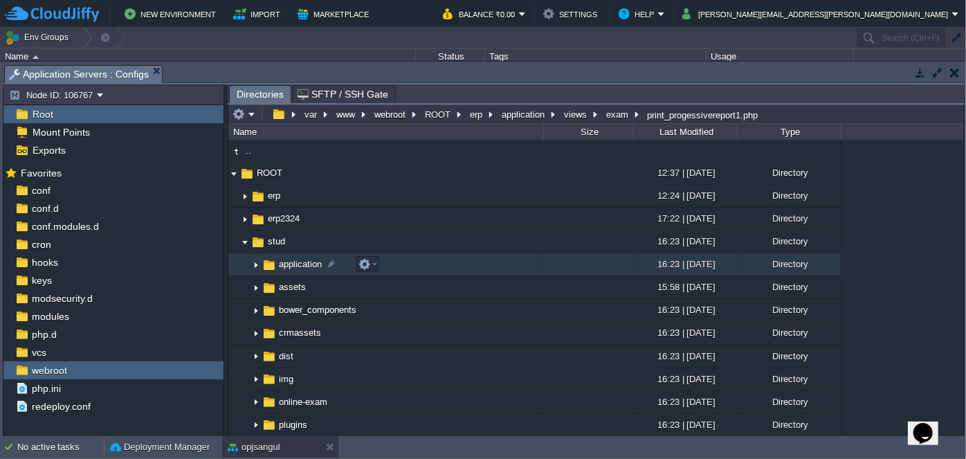
click at [252, 266] on img at bounding box center [256, 264] width 11 height 21
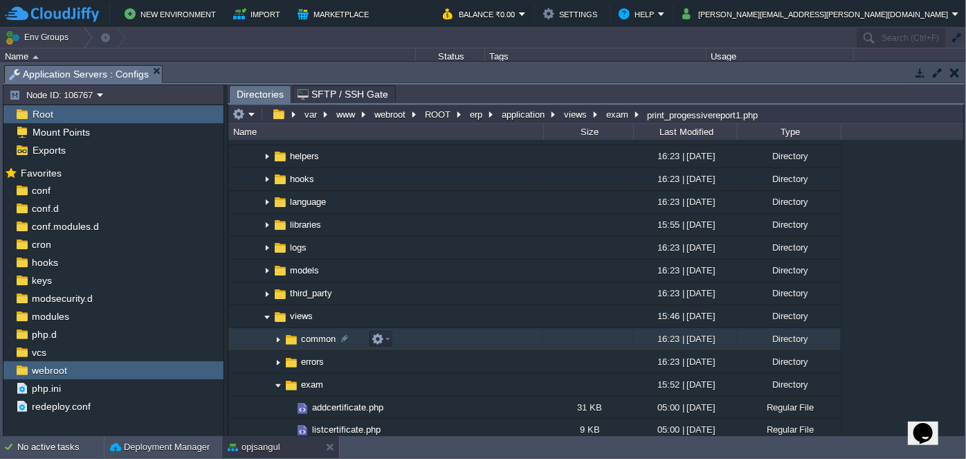
scroll to position [251, 0]
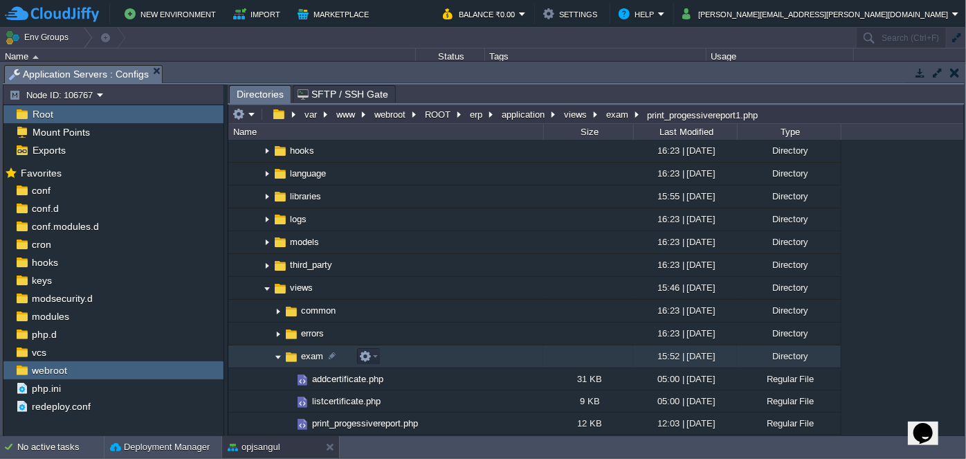
click at [280, 358] on img at bounding box center [278, 356] width 11 height 21
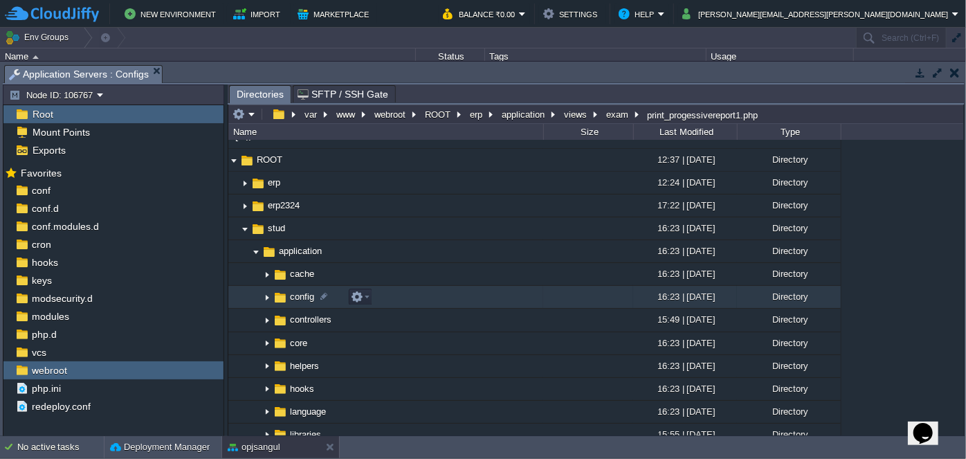
scroll to position [0, 0]
